Goal: Task Accomplishment & Management: Manage account settings

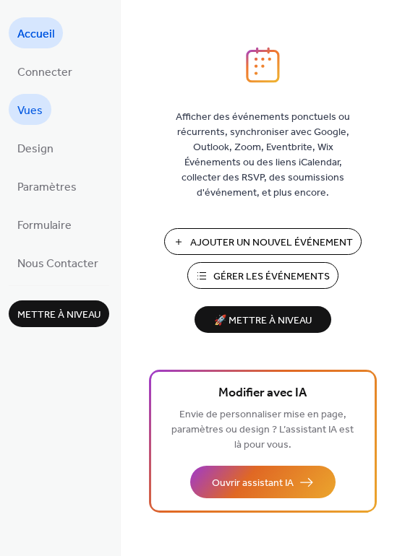
click at [40, 108] on span "Vues" at bounding box center [29, 111] width 25 height 22
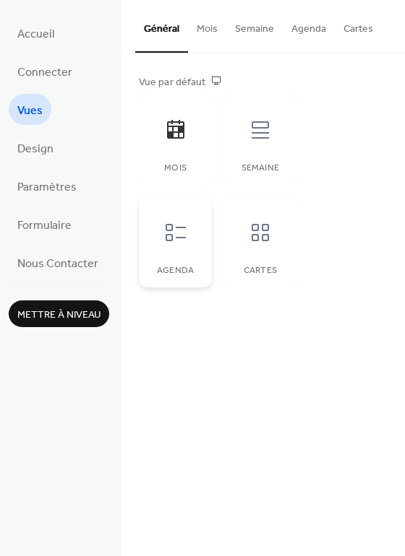
click at [184, 254] on div at bounding box center [175, 232] width 43 height 43
click at [282, 129] on div "Semaine" at bounding box center [259, 139] width 73 height 91
click at [273, 233] on div at bounding box center [259, 232] width 43 height 43
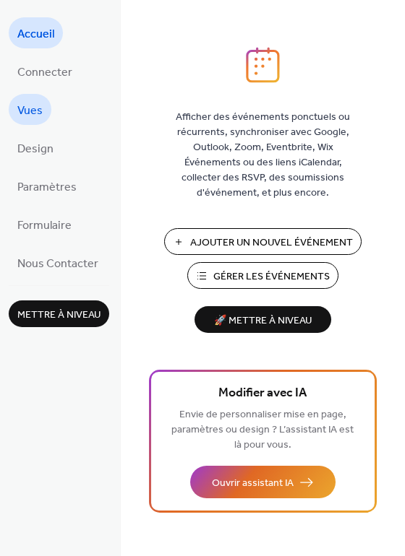
click at [47, 105] on link "Vues" at bounding box center [30, 109] width 43 height 31
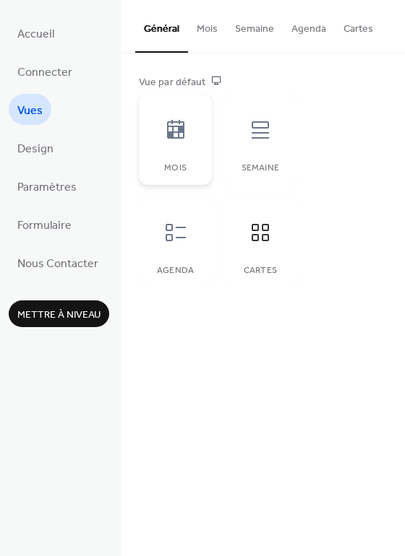
click at [185, 126] on icon at bounding box center [175, 129] width 23 height 23
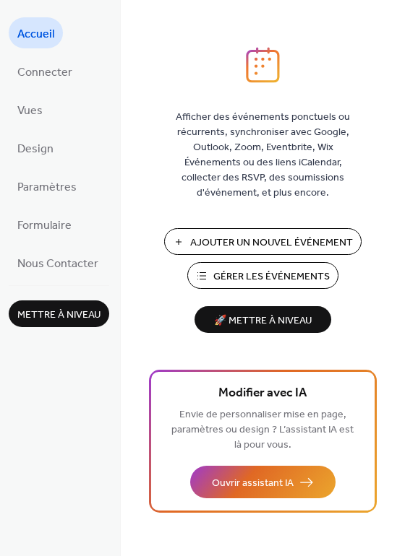
click at [262, 274] on span "Gérer les Événements" at bounding box center [271, 276] width 116 height 15
click at [60, 215] on span "Formulaire" at bounding box center [44, 226] width 54 height 22
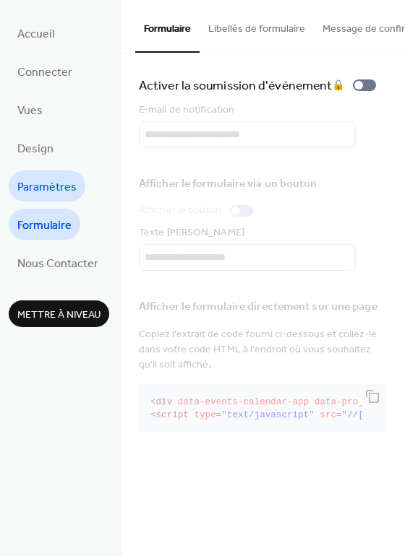
click at [53, 190] on span "Paramètres" at bounding box center [46, 187] width 59 height 22
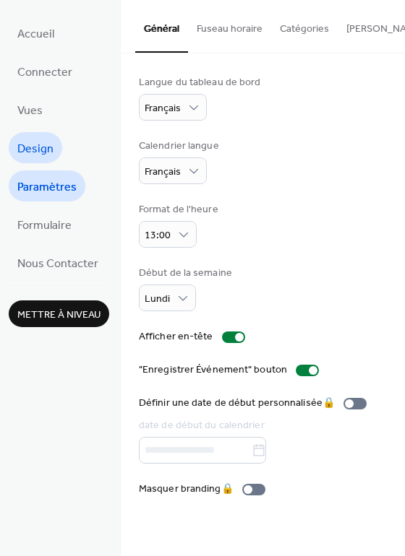
click at [46, 138] on span "Design" at bounding box center [35, 149] width 36 height 22
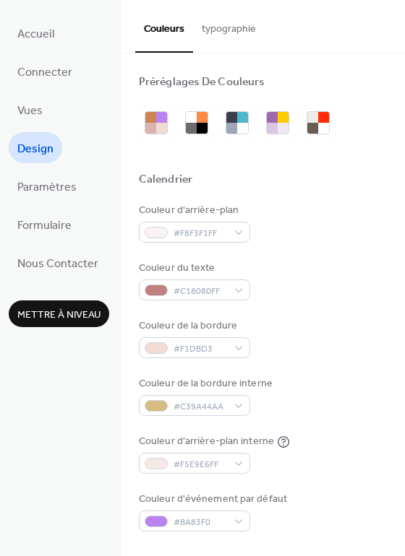
scroll to position [105, 0]
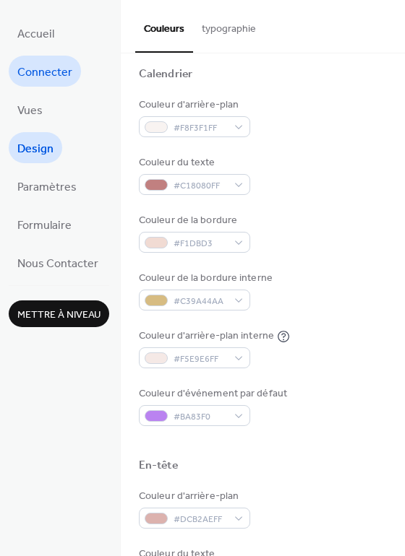
click at [44, 66] on span "Connecter" at bounding box center [44, 72] width 55 height 22
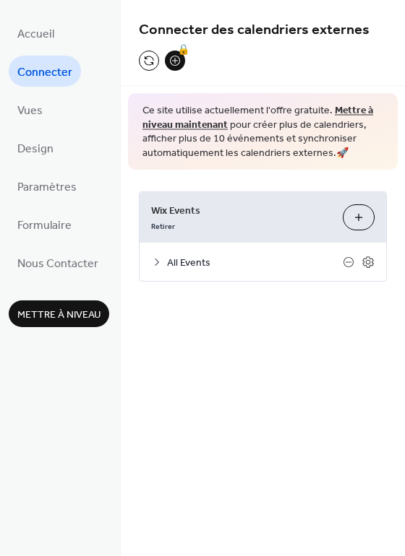
click at [359, 223] on button "Personnaliser" at bounding box center [358, 217] width 32 height 26
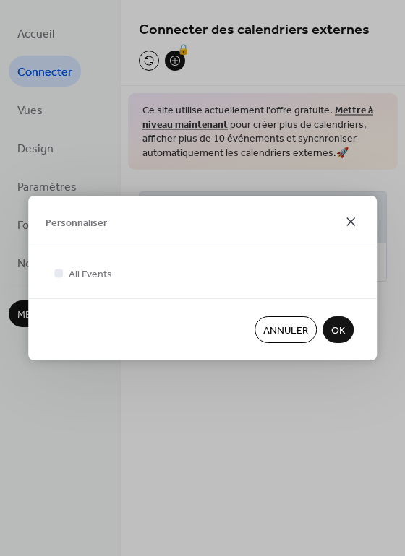
click at [358, 228] on icon at bounding box center [350, 221] width 17 height 17
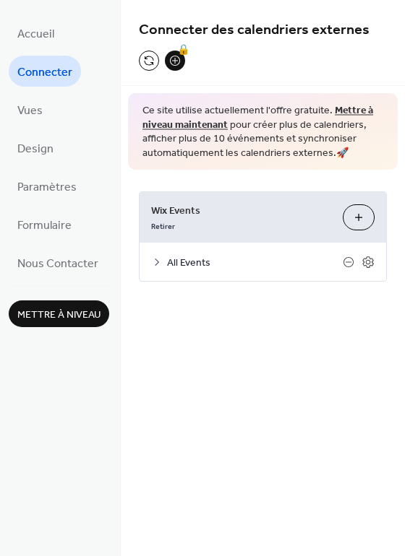
click at [160, 264] on icon at bounding box center [157, 262] width 12 height 12
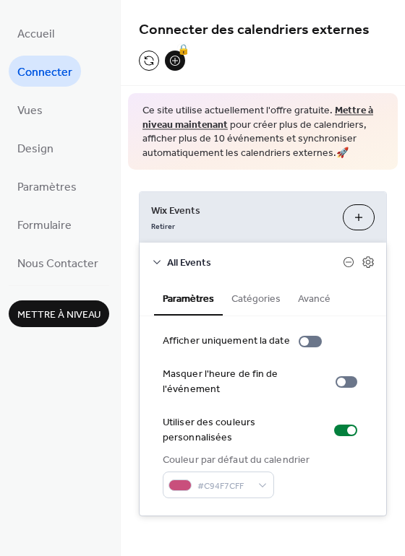
click at [315, 300] on button "Avancé" at bounding box center [314, 297] width 50 height 33
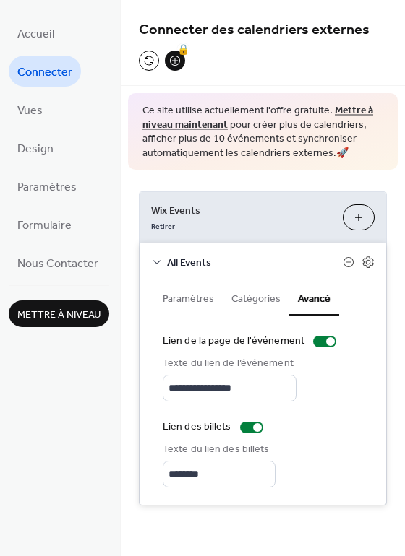
click at [267, 300] on button "Catégories" at bounding box center [255, 297] width 66 height 33
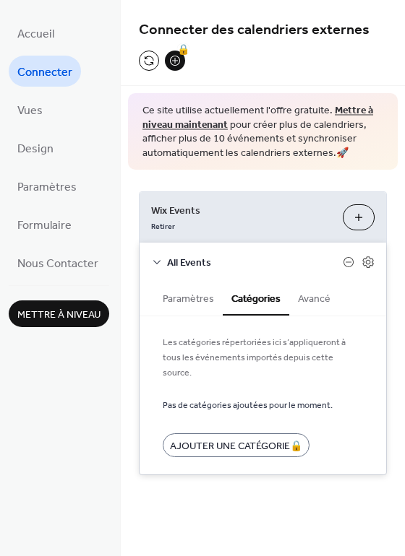
click at [47, 70] on span "Connecter" at bounding box center [44, 72] width 55 height 22
click at [264, 177] on div "**********" at bounding box center [263, 333] width 284 height 327
click at [358, 217] on button "Personnaliser" at bounding box center [358, 217] width 32 height 26
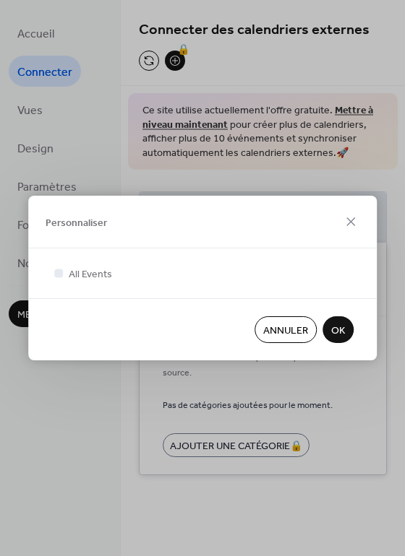
click at [303, 330] on span "Annuler" at bounding box center [285, 331] width 45 height 15
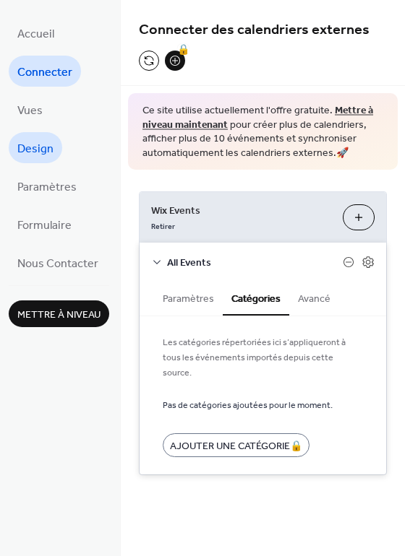
click at [53, 157] on link "Design" at bounding box center [35, 147] width 53 height 31
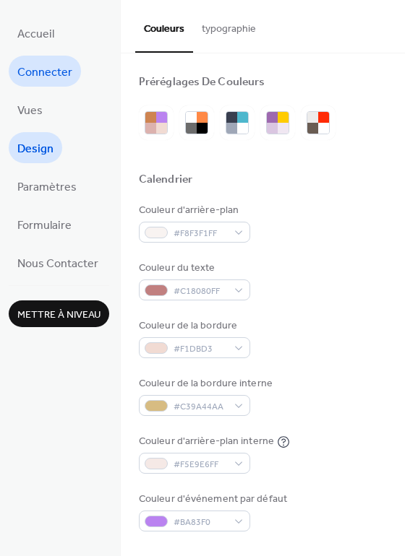
click at [53, 70] on span "Connecter" at bounding box center [44, 72] width 55 height 22
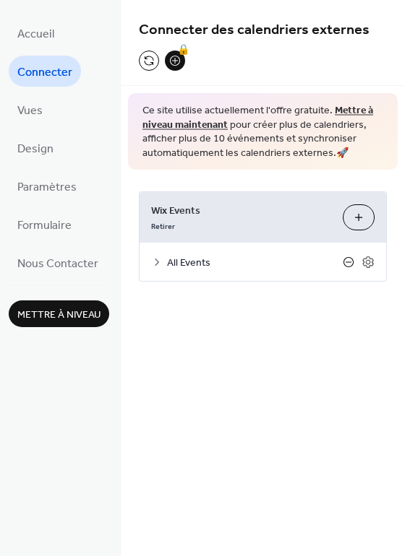
click at [349, 261] on icon at bounding box center [348, 261] width 6 height 1
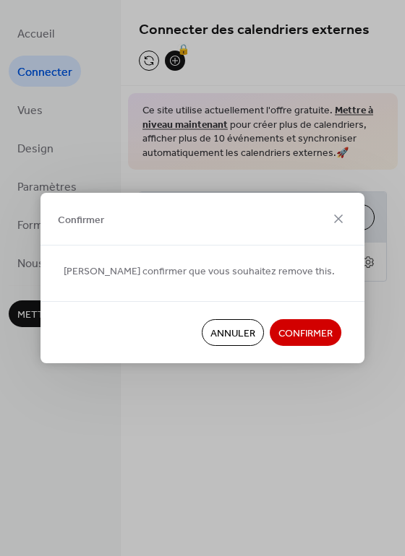
click at [304, 333] on span "Confirmer" at bounding box center [305, 334] width 54 height 15
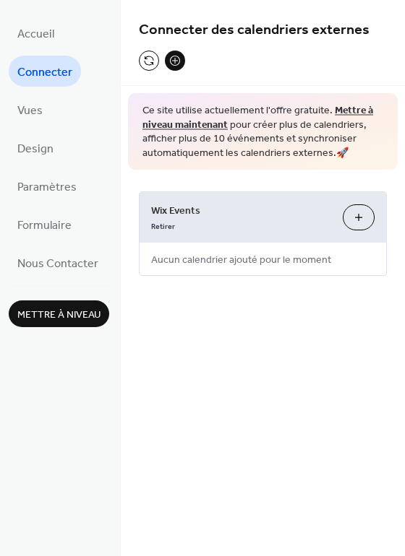
click at [356, 224] on button "Personnaliser" at bounding box center [358, 217] width 32 height 26
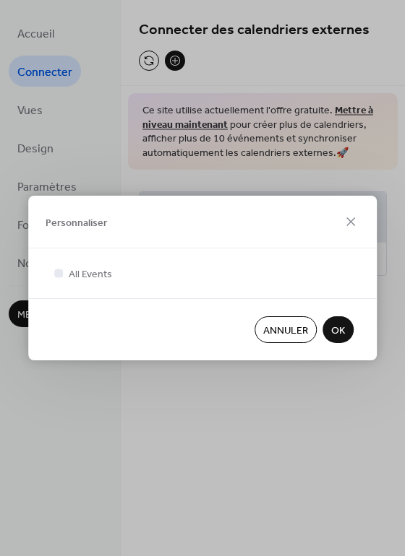
click at [333, 330] on span "OK" at bounding box center [338, 331] width 14 height 15
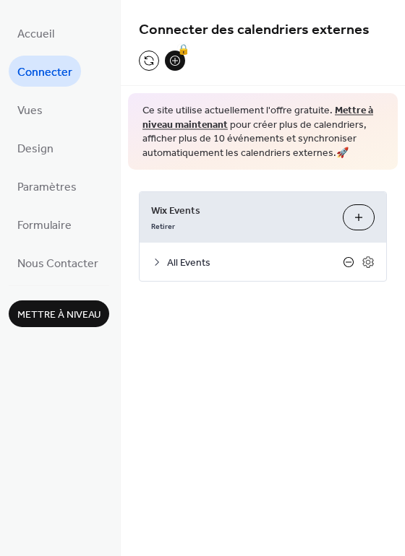
click at [354, 260] on icon at bounding box center [348, 262] width 12 height 12
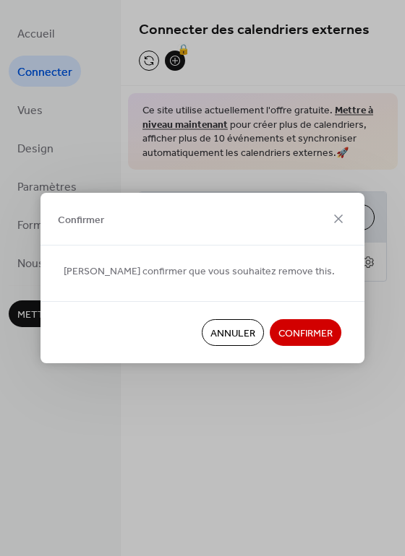
click at [318, 327] on span "Confirmer" at bounding box center [305, 334] width 54 height 15
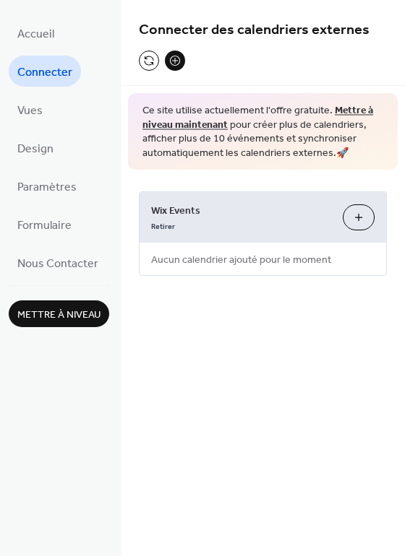
click at [176, 65] on button at bounding box center [175, 61] width 20 height 20
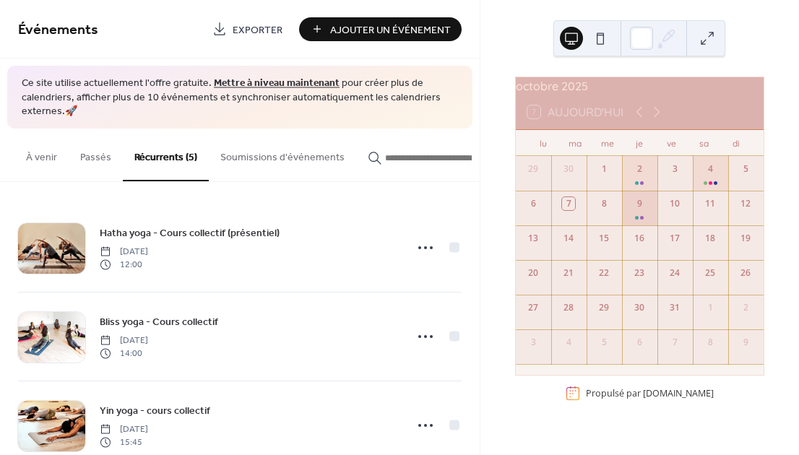
click at [635, 225] on div "9" at bounding box center [639, 208] width 35 height 35
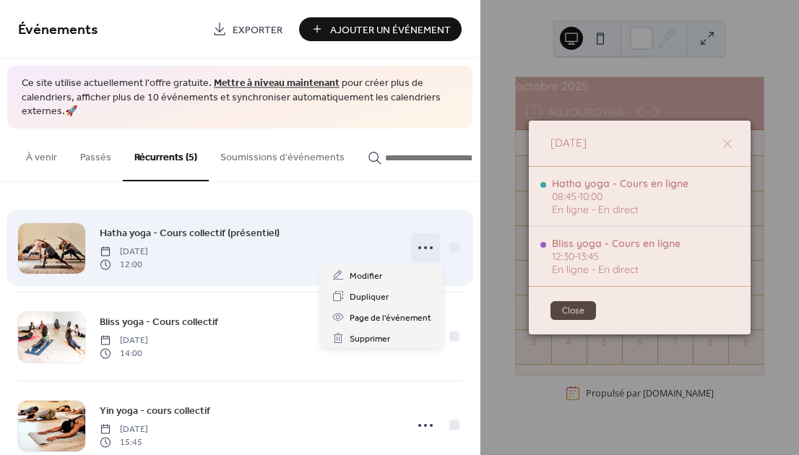
click at [415, 255] on icon at bounding box center [425, 247] width 23 height 23
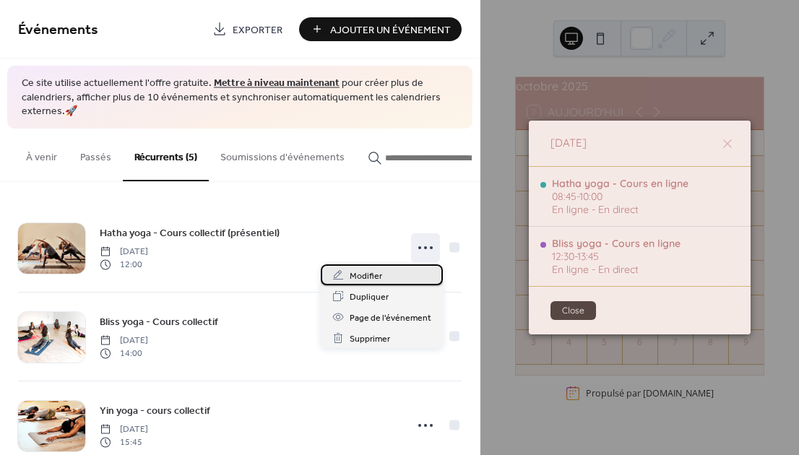
click at [381, 277] on span "Modifier" at bounding box center [366, 276] width 33 height 15
